Goal: Task Accomplishment & Management: Manage account settings

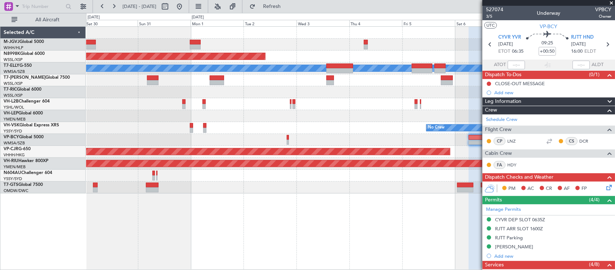
scroll to position [211, 0]
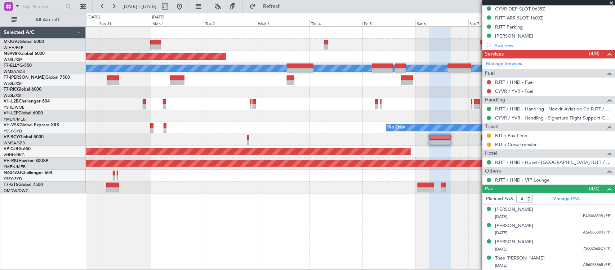
click at [373, 90] on div at bounding box center [350, 92] width 529 height 12
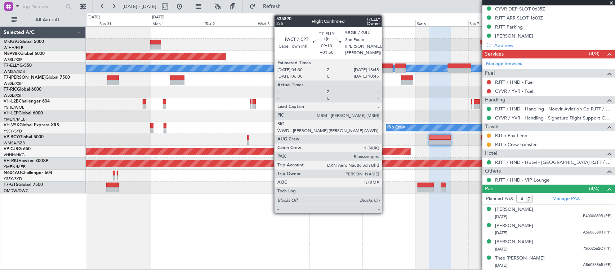
click at [386, 67] on div at bounding box center [382, 65] width 21 height 5
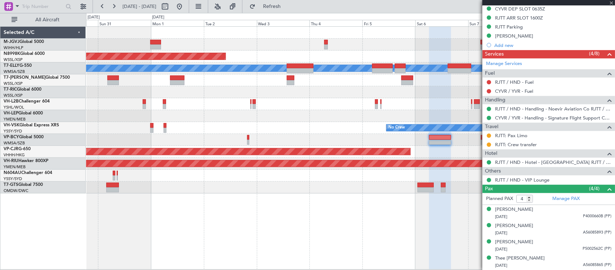
type input "+01:50"
type input "5"
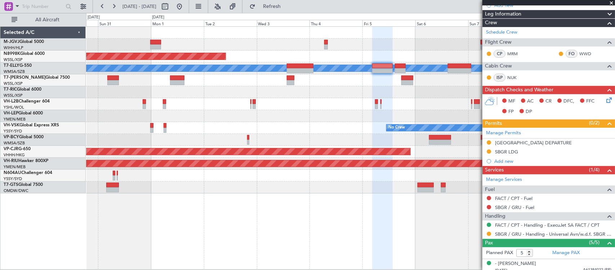
scroll to position [150, 0]
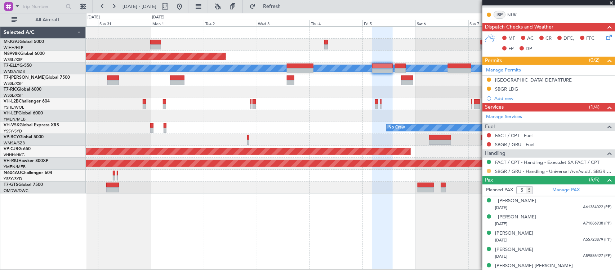
click at [489, 172] on button at bounding box center [489, 171] width 4 height 4
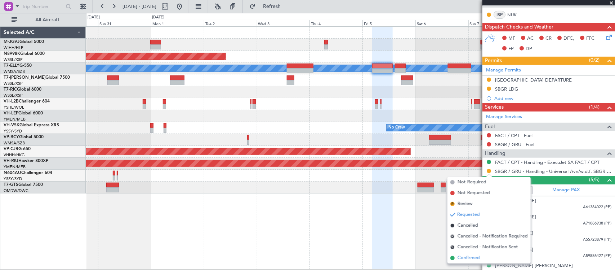
click at [485, 258] on li "Confirmed" at bounding box center [489, 257] width 83 height 11
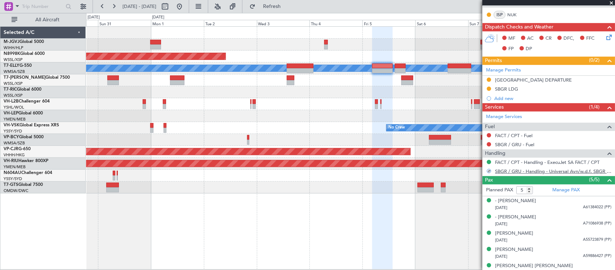
scroll to position [0, 0]
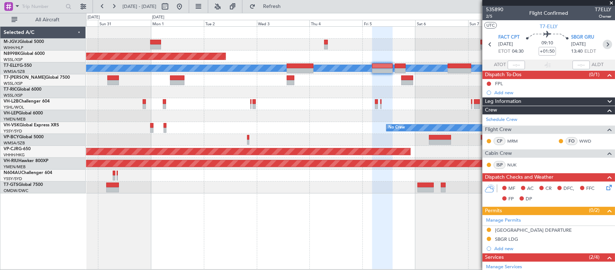
click at [605, 44] on icon at bounding box center [607, 44] width 9 height 9
type input "+00:30"
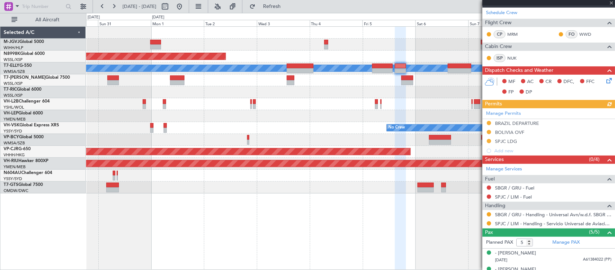
scroll to position [167, 0]
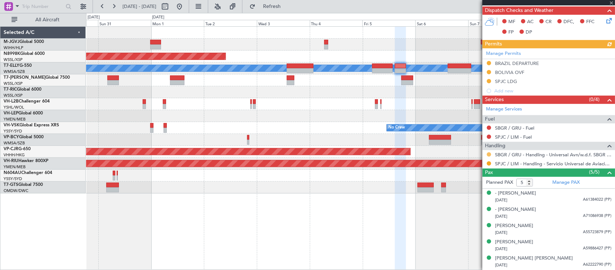
click at [490, 156] on button at bounding box center [489, 154] width 4 height 4
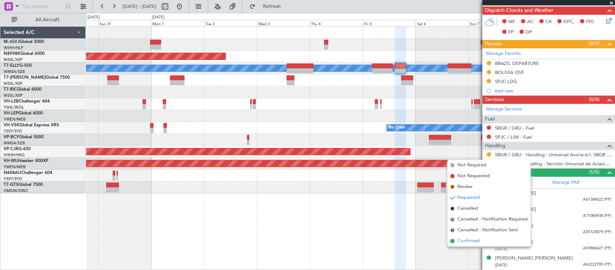
click at [475, 244] on span "Confirmed" at bounding box center [469, 240] width 22 height 7
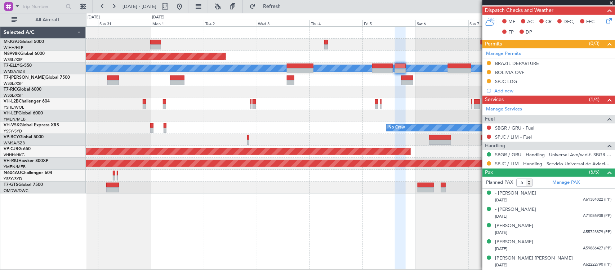
click at [391, 63] on div "Planned Maint [GEOGRAPHIC_DATA] (Seletar) Planned Maint [GEOGRAPHIC_DATA] ([GEO…" at bounding box center [350, 110] width 529 height 167
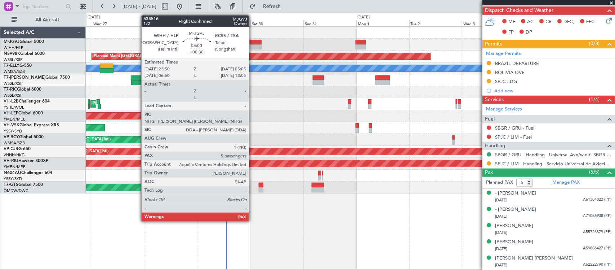
click at [253, 46] on div at bounding box center [256, 46] width 12 height 5
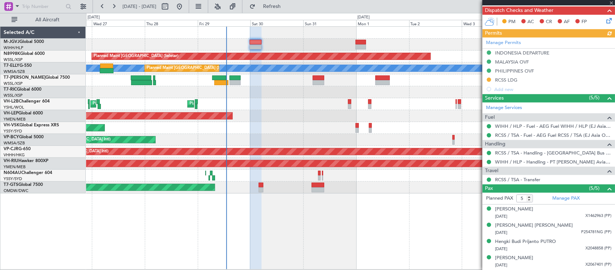
scroll to position [217, 0]
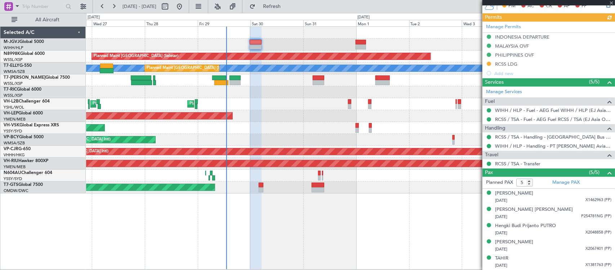
click at [502, 26] on div "Manage Permits [GEOGRAPHIC_DATA] DEPARTURE [GEOGRAPHIC_DATA] OVF [GEOGRAPHIC_DA…" at bounding box center [549, 50] width 133 height 56
click at [502, 26] on link "Manage Permits" at bounding box center [503, 26] width 35 height 7
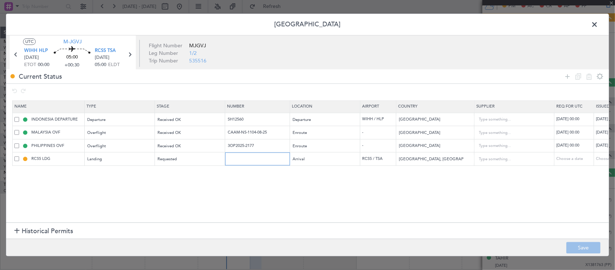
click at [255, 159] on input "text" at bounding box center [258, 159] width 63 height 6
paste input "1000065678"
type input "1000065678"
click at [603, 160] on div "Choose a date" at bounding box center [614, 159] width 37 height 6
select select "8"
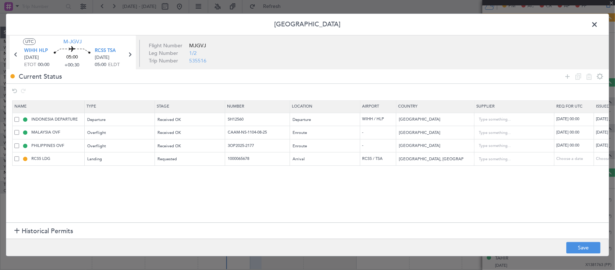
select select "2025"
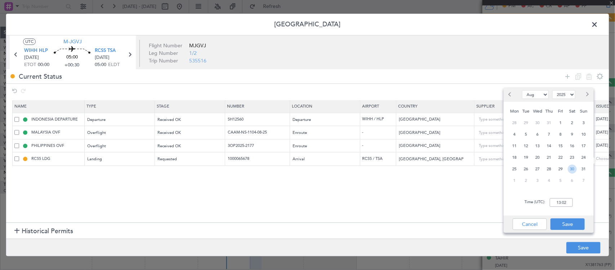
click at [574, 168] on span "30" at bounding box center [572, 168] width 9 height 9
type input "00:00"
click at [563, 220] on button "Save" at bounding box center [568, 224] width 34 height 12
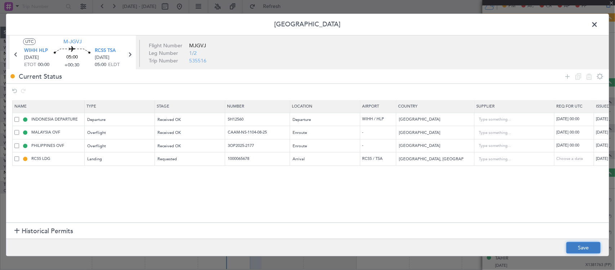
click at [580, 244] on button "Save" at bounding box center [584, 248] width 34 height 12
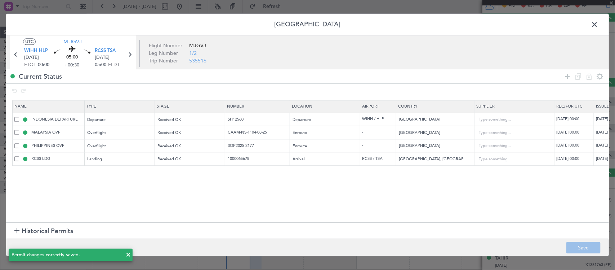
click at [128, 53] on icon at bounding box center [129, 54] width 9 height 9
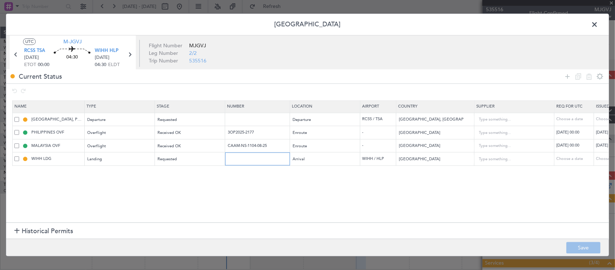
click at [249, 158] on input "text" at bounding box center [258, 159] width 63 height 6
click at [251, 117] on input "text" at bounding box center [258, 119] width 63 height 6
paste input "1000065678"
type input "1000065678"
click at [601, 117] on div "Choose a date" at bounding box center [614, 119] width 37 height 6
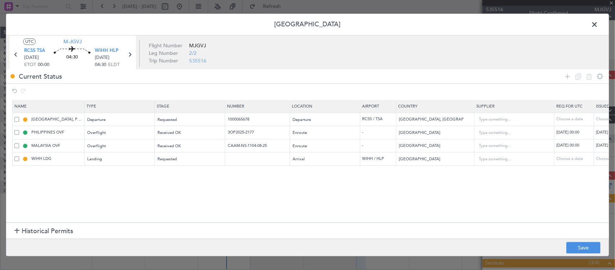
select select "8"
select select "2025"
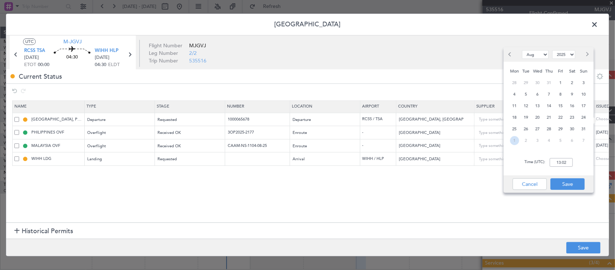
click at [511, 141] on span "1" at bounding box center [514, 140] width 9 height 9
select select "9"
type input "00:00"
click at [566, 181] on button "Save" at bounding box center [568, 184] width 34 height 12
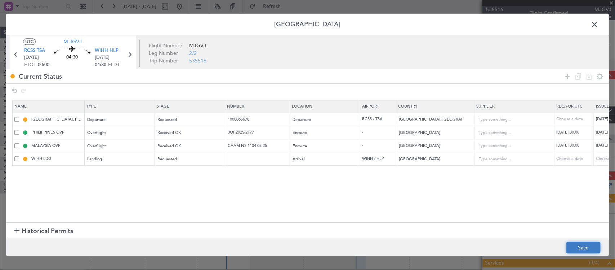
click at [590, 250] on button "Save" at bounding box center [584, 248] width 34 height 12
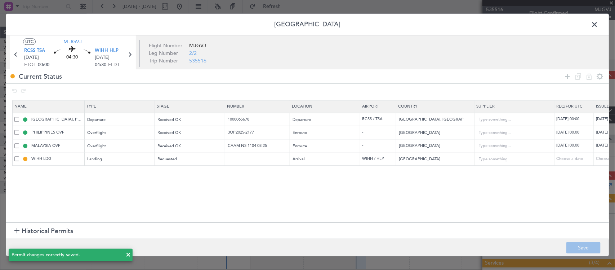
click at [598, 25] on span at bounding box center [598, 26] width 0 height 14
